Goal: Task Accomplishment & Management: Complete application form

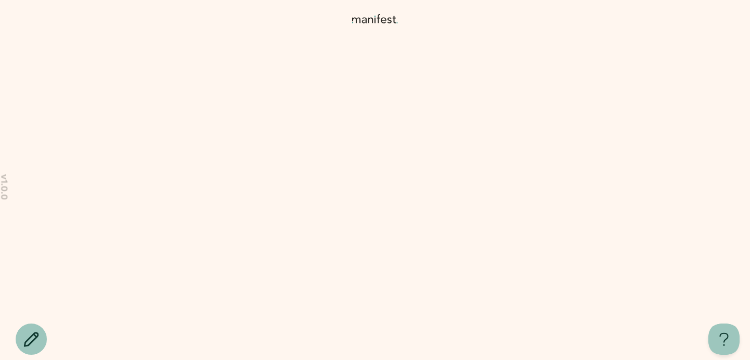
scroll to position [28, 0]
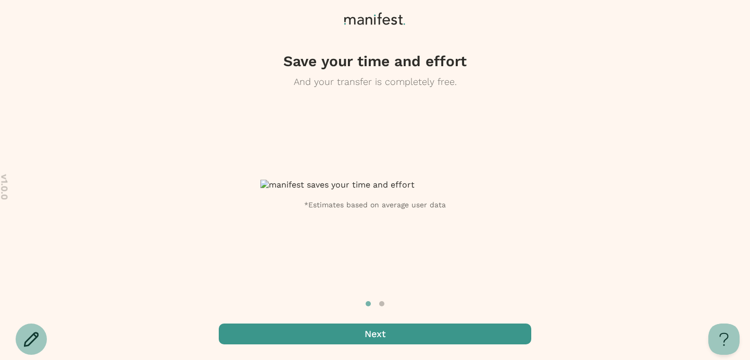
click at [426, 324] on span "button" at bounding box center [375, 334] width 313 height 21
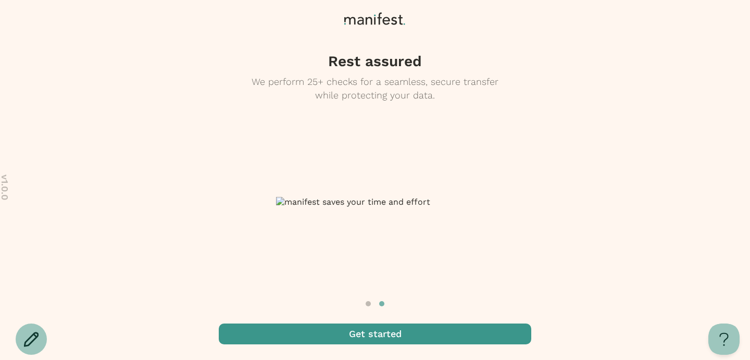
click at [426, 324] on span "button" at bounding box center [375, 334] width 313 height 21
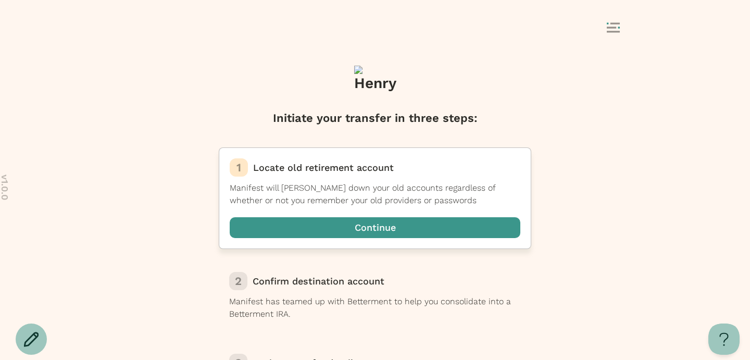
click at [381, 234] on span "button" at bounding box center [375, 227] width 291 height 21
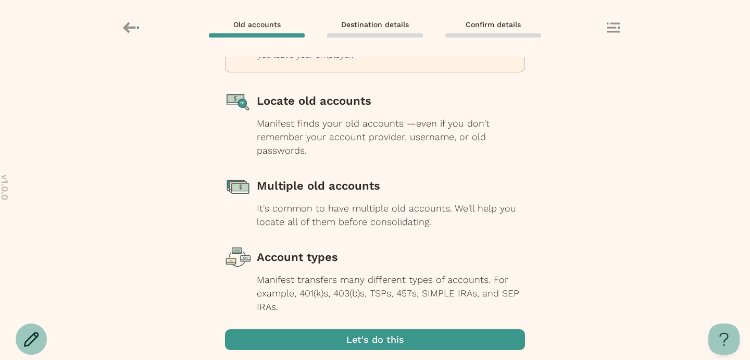
scroll to position [135, 0]
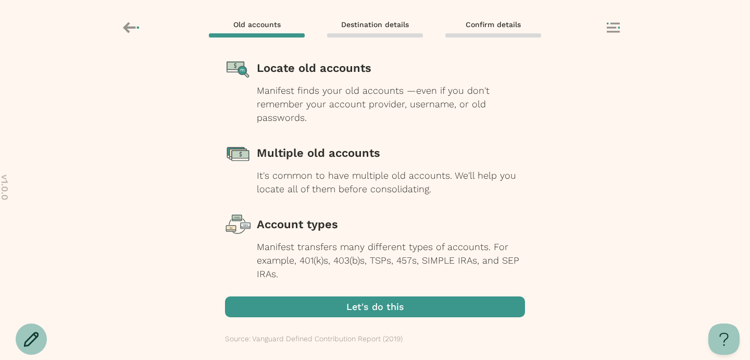
click at [382, 310] on span "button" at bounding box center [375, 307] width 300 height 21
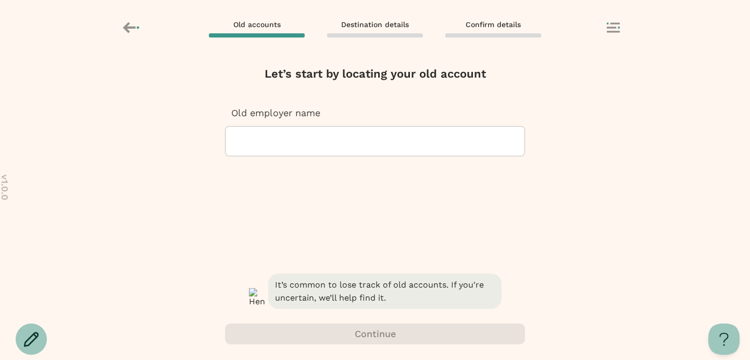
click at [335, 146] on div at bounding box center [375, 141] width 282 height 29
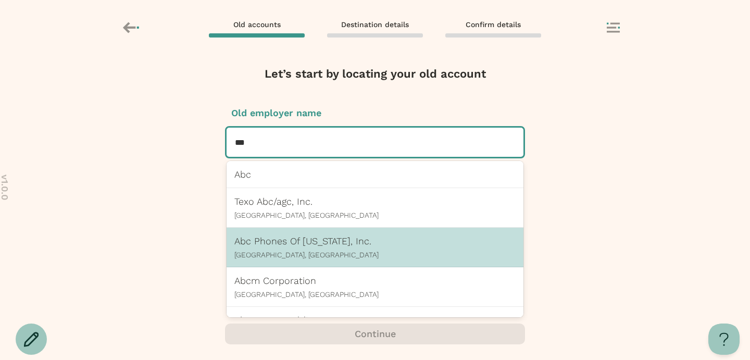
click at [355, 239] on p "Abc Phones Of [US_STATE], Inc." at bounding box center [375, 241] width 281 height 11
type input "***"
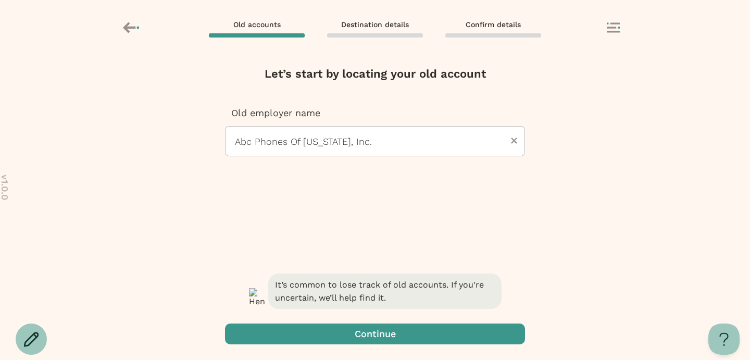
click at [381, 335] on span "button" at bounding box center [375, 334] width 300 height 21
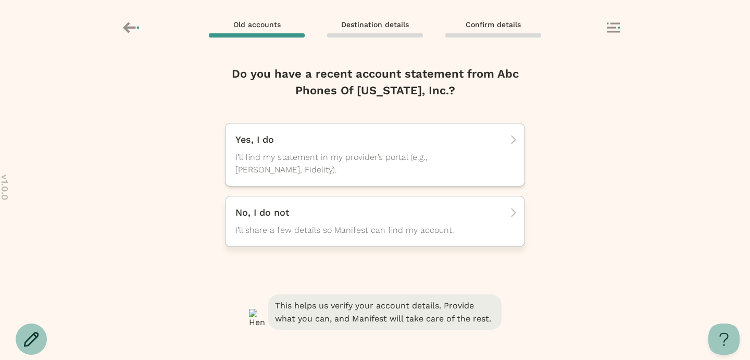
click at [353, 226] on span "I’ll share a few details so Manifest can find my account." at bounding box center [366, 230] width 261 height 13
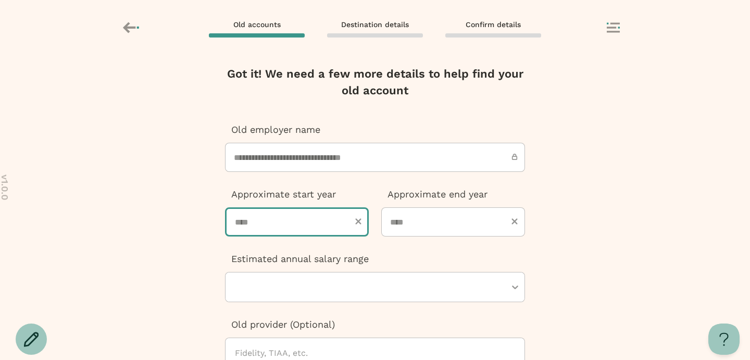
click at [291, 225] on input "number" at bounding box center [297, 221] width 144 height 29
type input "****"
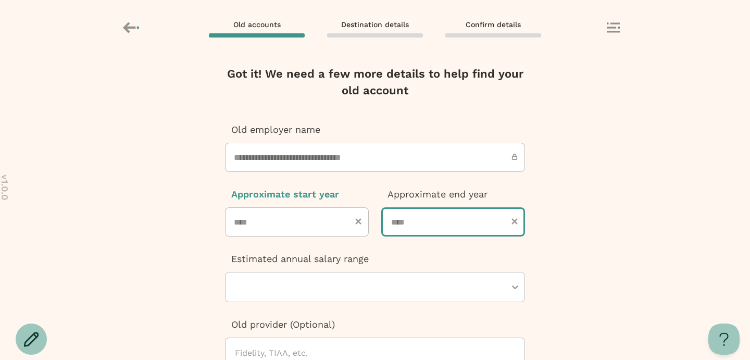
click at [416, 207] on input "number" at bounding box center [453, 221] width 144 height 29
type input "****"
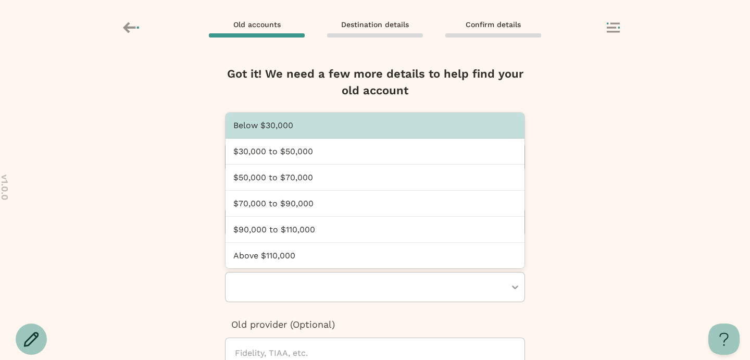
click at [327, 275] on div at bounding box center [370, 287] width 272 height 29
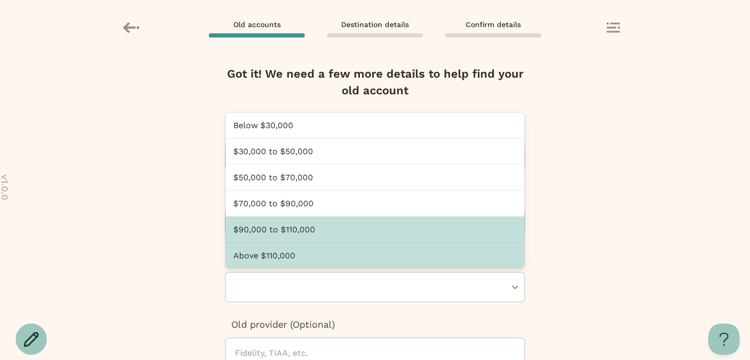
click at [327, 220] on div "$90,000 to $110,000" at bounding box center [375, 230] width 299 height 26
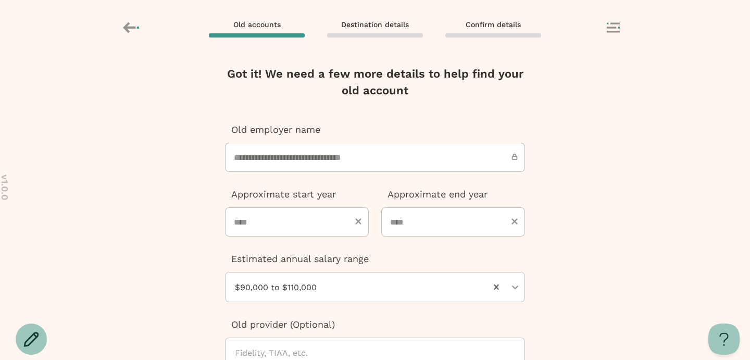
scroll to position [180, 0]
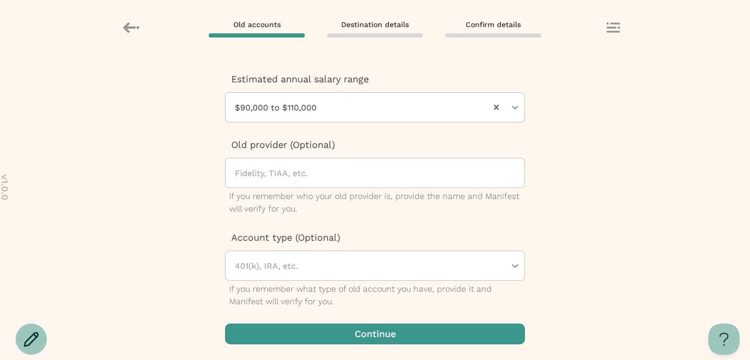
click at [312, 324] on span "button" at bounding box center [375, 334] width 300 height 21
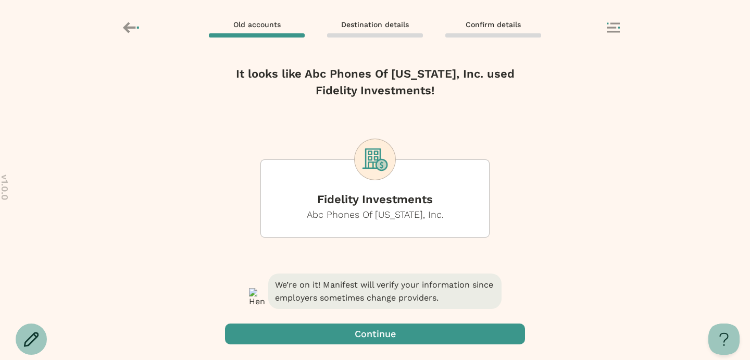
scroll to position [0, 0]
click at [367, 324] on span "button" at bounding box center [375, 334] width 300 height 21
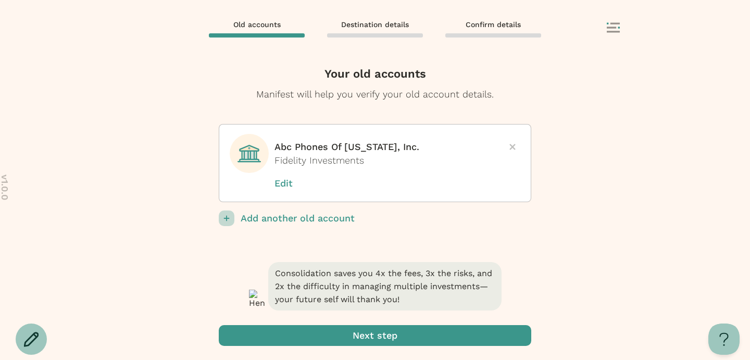
click at [366, 334] on span "submit" at bounding box center [375, 335] width 313 height 21
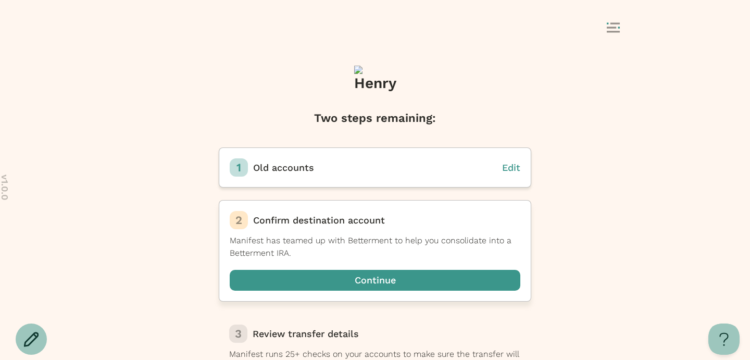
click at [375, 273] on span "button" at bounding box center [375, 280] width 291 height 21
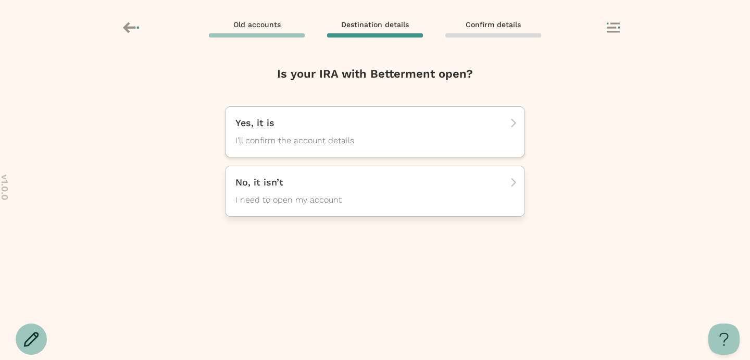
click at [365, 204] on span "I need to open my account" at bounding box center [366, 200] width 261 height 13
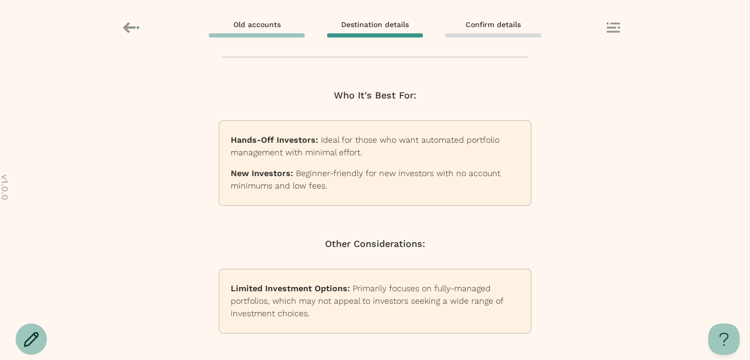
scroll to position [249, 0]
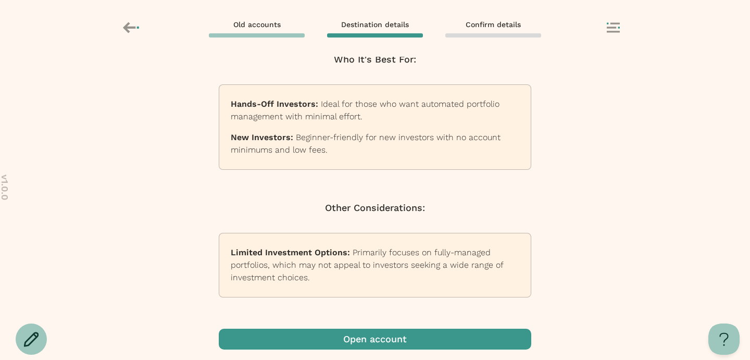
click at [369, 341] on span "button" at bounding box center [375, 339] width 313 height 21
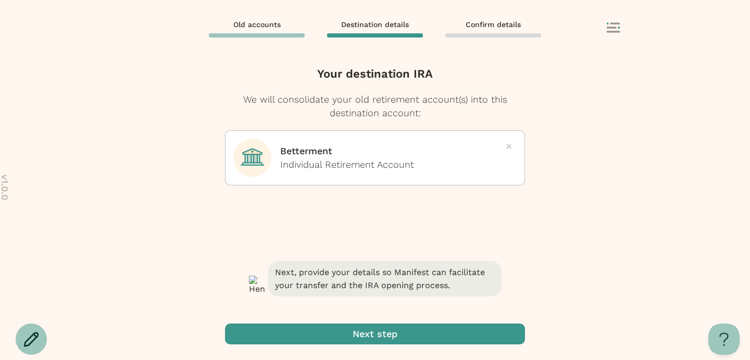
click at [384, 341] on span "button" at bounding box center [375, 334] width 300 height 21
